Goal: Transaction & Acquisition: Obtain resource

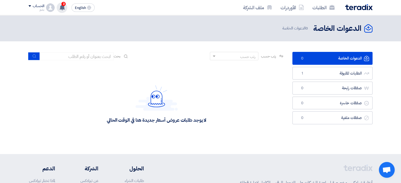
click at [61, 6] on use at bounding box center [62, 7] width 5 height 6
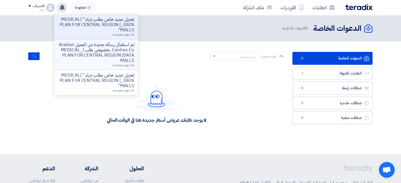
click at [98, 47] on p "تم استقبال رساله جديدة من العميل Arabian Centres Co. بخصوص طلب [MEDICAL_DATA] P…" at bounding box center [95, 52] width 75 height 21
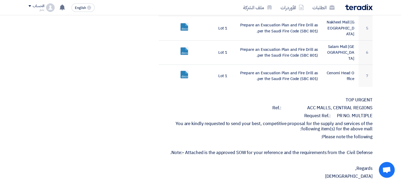
scroll to position [316, 0]
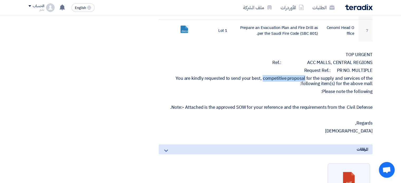
drag, startPoint x: 263, startPoint y: 72, endPoint x: 305, endPoint y: 72, distance: 41.9
click at [305, 76] on p "You are kindly requested to send your best, competitive proposal for the supply…" at bounding box center [266, 81] width 214 height 11
click at [256, 89] on p "Please note the following:" at bounding box center [266, 91] width 214 height 5
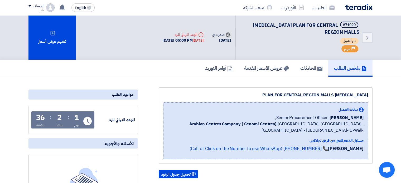
scroll to position [0, 0]
click at [62, 6] on use at bounding box center [62, 7] width 5 height 6
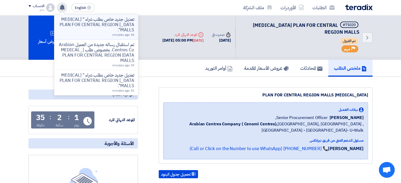
click at [94, 27] on p "تعديل جديد خاص بطلب شراء " [MEDICAL_DATA] PLAN FOR CENTRAL REGION MALLS"." at bounding box center [95, 25] width 75 height 16
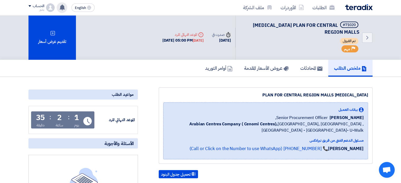
click at [60, 5] on icon at bounding box center [62, 7] width 6 height 6
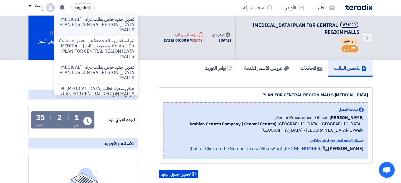
click at [75, 26] on p "تعديل جديد خاص بطلب شراء " [MEDICAL_DATA] PLAN FOR CENTRAL REGION MALLS"." at bounding box center [95, 25] width 75 height 16
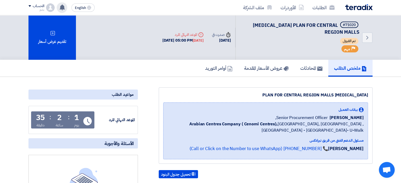
click at [62, 5] on use at bounding box center [62, 7] width 5 height 6
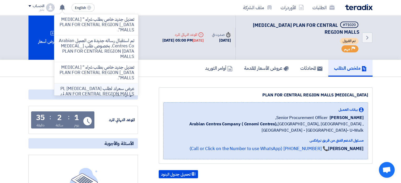
click at [83, 87] on p "عرض سعرك لطلب [MEDICAL_DATA] PLAN FOR CENTRAL REGION MALLS لم يعد الان تنافسي" at bounding box center [95, 94] width 75 height 16
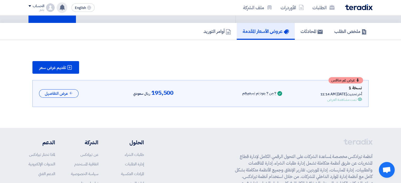
click at [62, 4] on div "تعديل جديد خاص بطلب شراء " [MEDICAL_DATA] PLAN FOR CENTRAL REGION MALLS". تم اس…" at bounding box center [62, 7] width 11 height 11
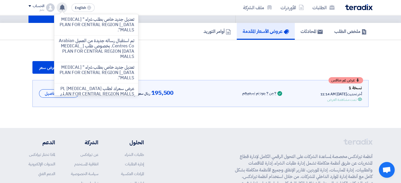
scroll to position [38, 0]
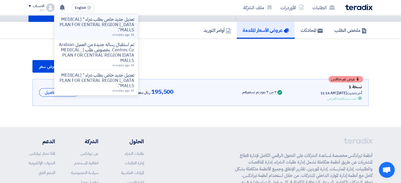
click at [82, 22] on p "تعديل جديد خاص بطلب شراء " [MEDICAL_DATA] PLAN FOR CENTRAL REGION MALLS"." at bounding box center [95, 25] width 75 height 16
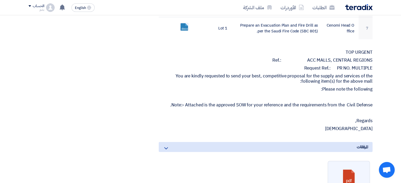
scroll to position [328, 0]
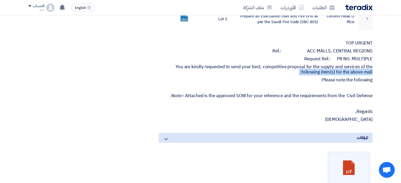
drag, startPoint x: 175, startPoint y: 61, endPoint x: 377, endPoint y: 73, distance: 202.1
click at [377, 73] on section "[MEDICAL_DATA] PLAN FOR CENTRAL REGION MALLS بيانات العميل [PERSON_NAME] Senior…" at bounding box center [200, 21] width 401 height 545
click at [224, 77] on p "Please note the following:" at bounding box center [266, 79] width 214 height 5
drag, startPoint x: 176, startPoint y: 60, endPoint x: 376, endPoint y: 70, distance: 200.7
click at [376, 70] on section "[MEDICAL_DATA] PLAN FOR CENTRAL REGION MALLS بيانات العميل [PERSON_NAME] Senior…" at bounding box center [200, 21] width 401 height 545
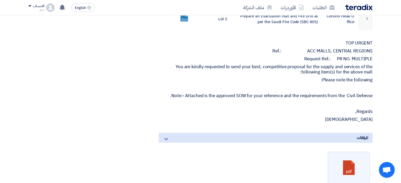
click at [239, 64] on p "You are kindly requested to send your best, competitive proposal for the supply…" at bounding box center [266, 69] width 214 height 11
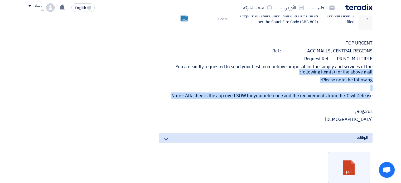
drag, startPoint x: 175, startPoint y: 60, endPoint x: 371, endPoint y: 91, distance: 197.6
click at [371, 91] on div "TOP URGENT Ref.: ACC MALLS, CENTRAL REGIONS Request Ref.: PR NO. MULTIPLE You a…" at bounding box center [266, 82] width 214 height 82
click at [372, 93] on p "Note:- Attached is the approved SOW for your reference and the requirements fro…" at bounding box center [266, 95] width 214 height 5
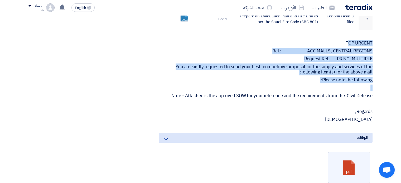
drag, startPoint x: 371, startPoint y: 90, endPoint x: 347, endPoint y: 36, distance: 59.8
click at [347, 41] on div "TOP URGENT Ref.: ACC MALLS, CENTRAL REGIONS Request Ref.: PR NO. MULTIPLE You a…" at bounding box center [266, 82] width 214 height 82
click at [344, 41] on p "TOP URGENT" at bounding box center [266, 43] width 214 height 5
drag, startPoint x: 346, startPoint y: 36, endPoint x: 371, endPoint y: 91, distance: 61.0
click at [371, 91] on div "TOP URGENT Ref.: ACC MALLS, CENTRAL REGIONS Request Ref.: PR NO. MULTIPLE You a…" at bounding box center [266, 82] width 214 height 82
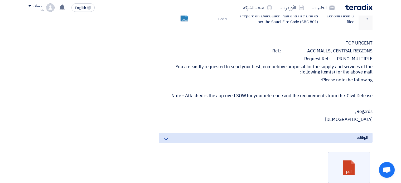
click at [289, 109] on p "Regards," at bounding box center [266, 111] width 214 height 5
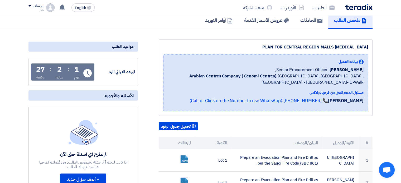
scroll to position [53, 0]
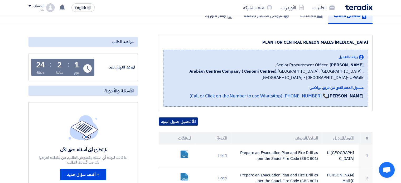
click at [176, 122] on button "تحميل جدول البنود" at bounding box center [178, 121] width 39 height 8
drag, startPoint x: 78, startPoint y: 63, endPoint x: 75, endPoint y: 64, distance: 3.4
click at [75, 64] on div "1" at bounding box center [76, 64] width 4 height 7
drag, startPoint x: 61, startPoint y: 65, endPoint x: 53, endPoint y: 64, distance: 7.9
click at [53, 64] on div "1 يوم : 2 ساعة : 20 دقيقة" at bounding box center [57, 68] width 47 height 14
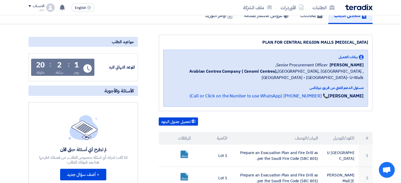
drag, startPoint x: 45, startPoint y: 65, endPoint x: 37, endPoint y: 64, distance: 8.5
click at [37, 64] on div "1 يوم : 2 ساعة : 20 دقيقة" at bounding box center [57, 68] width 47 height 14
drag, startPoint x: 74, startPoint y: 64, endPoint x: 78, endPoint y: 64, distance: 3.7
click at [78, 64] on div "1" at bounding box center [76, 64] width 4 height 7
